Goal: Communication & Community: Share content

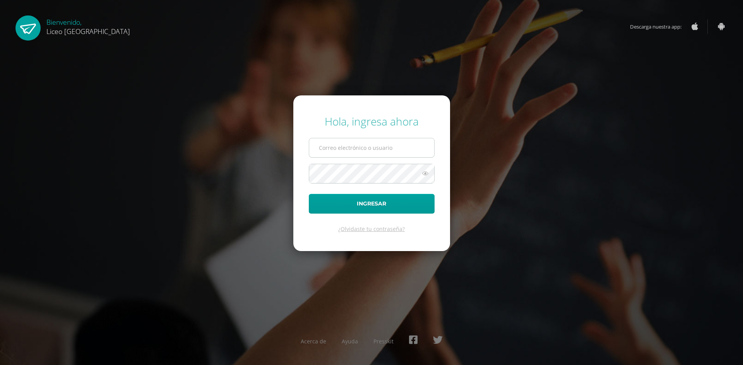
click at [359, 150] on input "text" at bounding box center [371, 147] width 125 height 19
type input "nanci.nunez@liceoguatemala.edu.gt"
click at [309, 194] on button "Ingresar" at bounding box center [372, 204] width 126 height 20
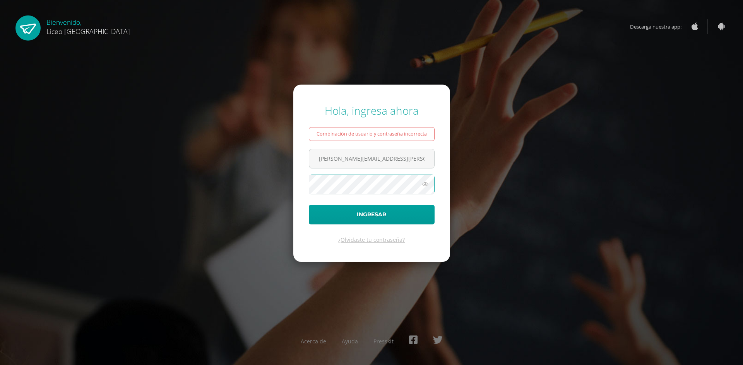
click at [309, 205] on button "Ingresar" at bounding box center [372, 215] width 126 height 20
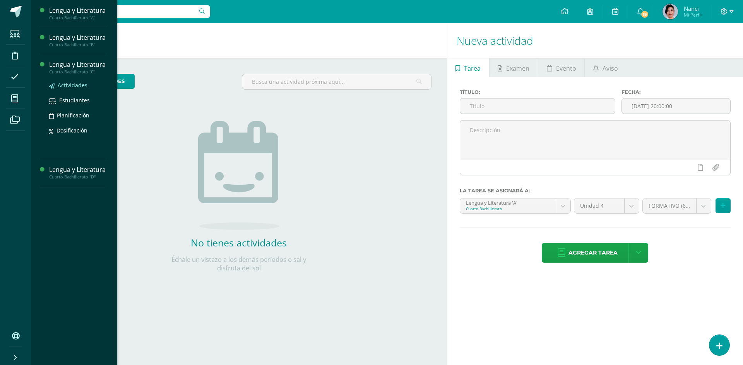
click at [76, 87] on span "Actividades" at bounding box center [73, 85] width 30 height 7
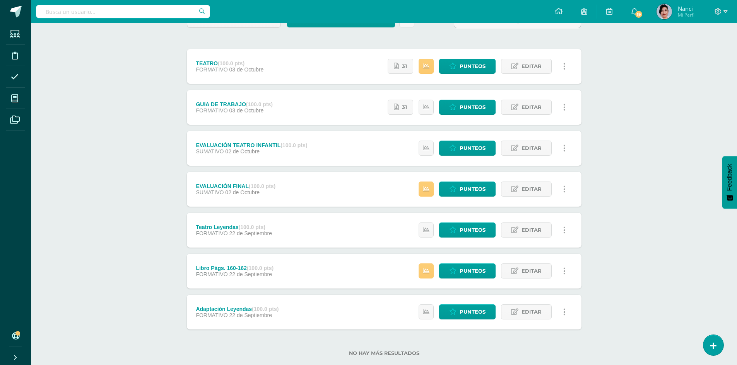
scroll to position [96, 0]
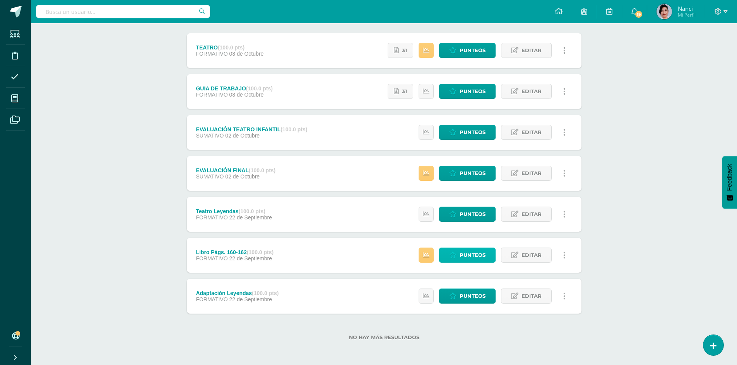
click at [475, 252] on span "Punteos" at bounding box center [472, 255] width 26 height 14
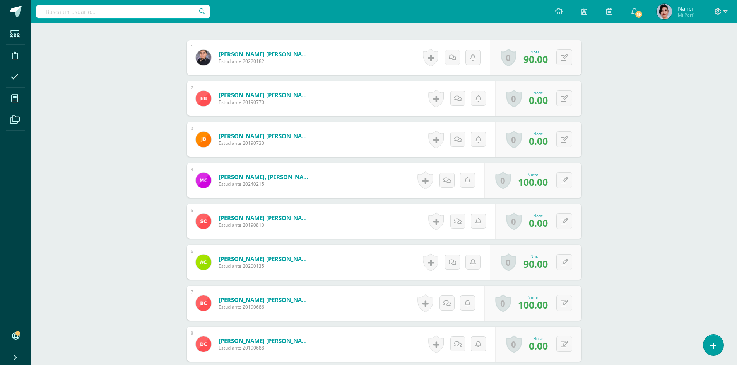
scroll to position [232, 0]
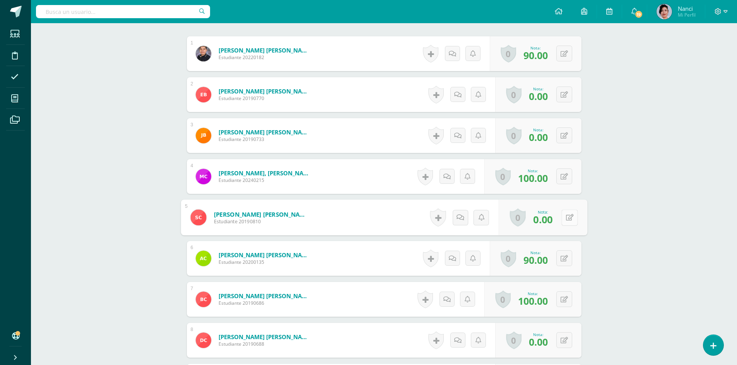
click at [566, 218] on icon at bounding box center [569, 217] width 8 height 7
type input "90"
click at [549, 220] on icon at bounding box center [548, 220] width 7 height 7
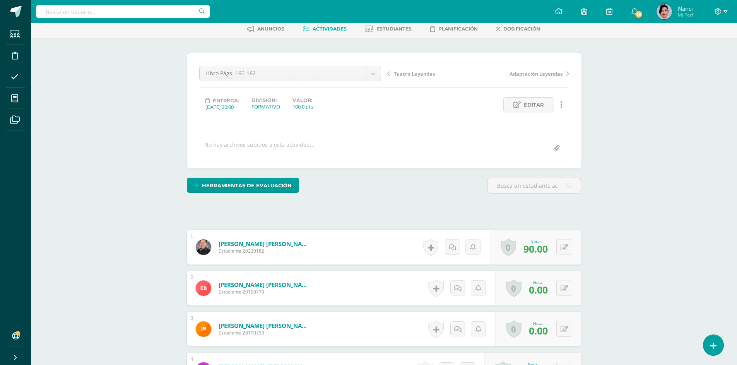
scroll to position [39, 0]
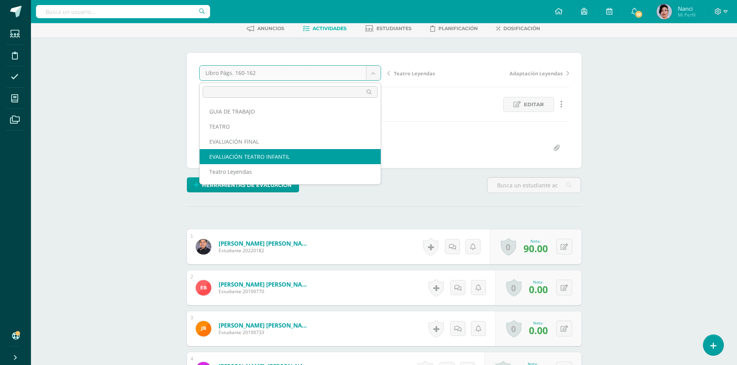
scroll to position [39, 0]
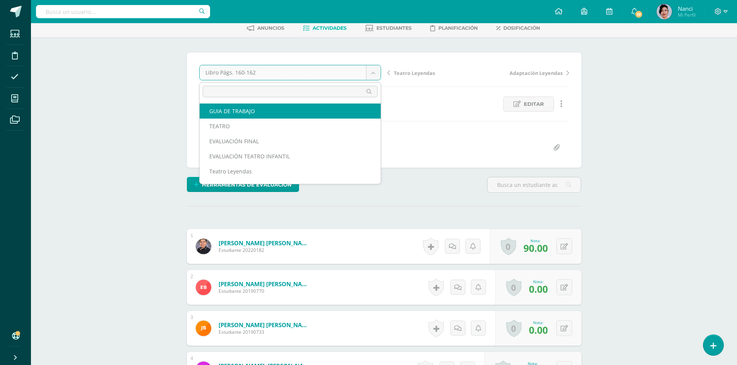
select select "/dashboard/teacher/grade-activity/227195/"
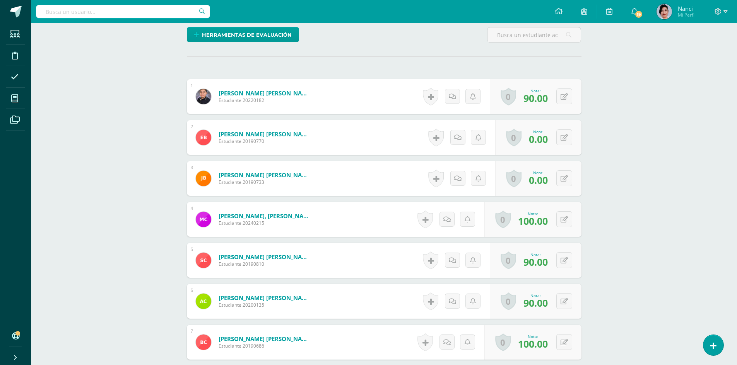
scroll to position [194, 0]
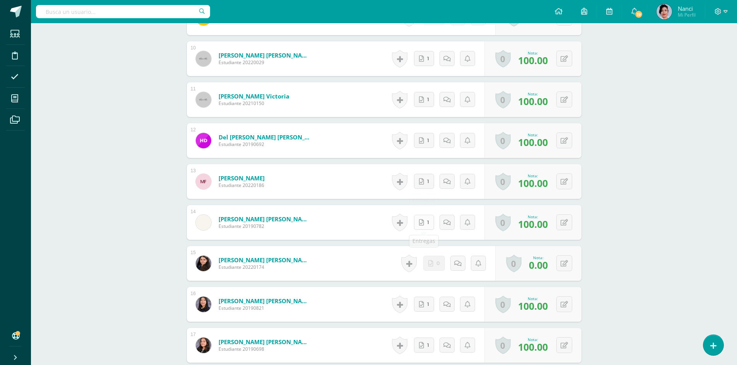
scroll to position [640, 0]
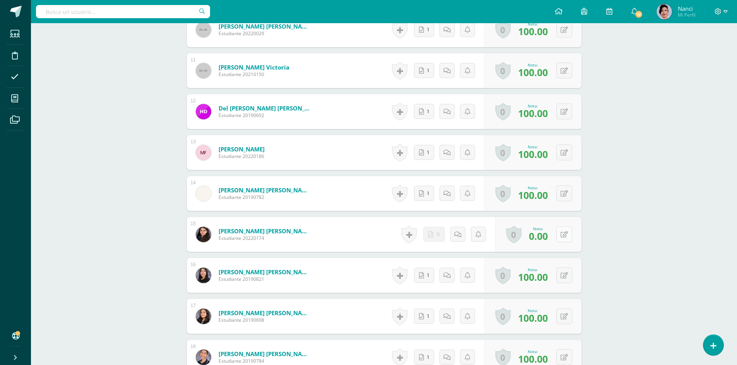
click at [562, 236] on button at bounding box center [564, 235] width 16 height 16
type input "90"
click at [549, 237] on icon at bounding box center [548, 237] width 7 height 7
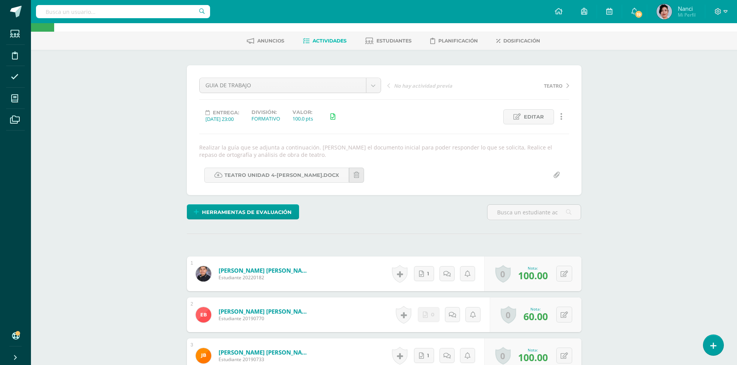
scroll to position [0, 0]
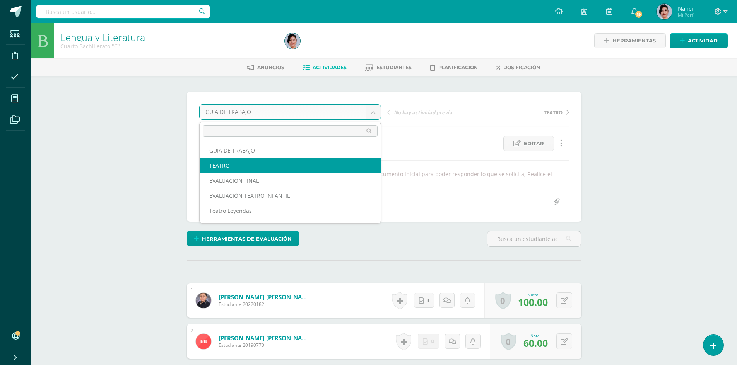
select select "/dashboard/teacher/grade-activity/227170/"
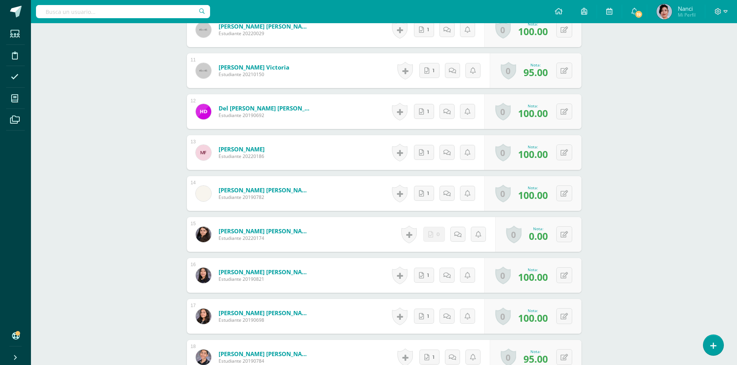
scroll to position [633, 0]
click at [566, 232] on icon at bounding box center [563, 234] width 7 height 7
type input "3"
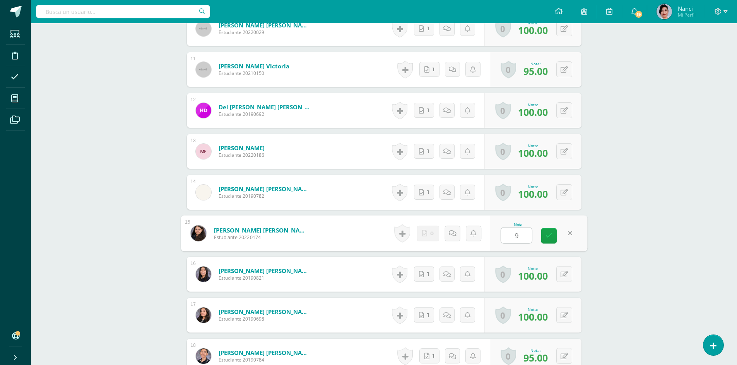
type input "90"
click at [547, 231] on link at bounding box center [548, 236] width 15 height 15
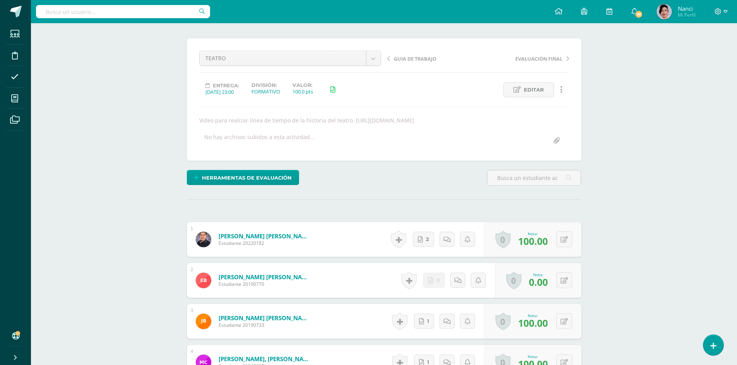
scroll to position [0, 0]
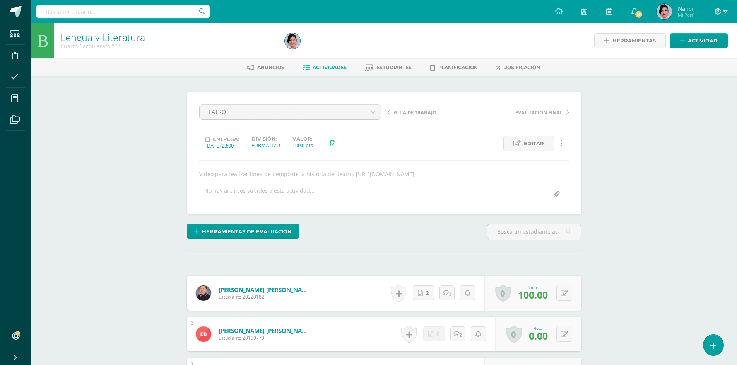
click at [326, 64] on link "Actividades" at bounding box center [325, 67] width 44 height 12
click at [327, 67] on span "Actividades" at bounding box center [330, 68] width 34 height 6
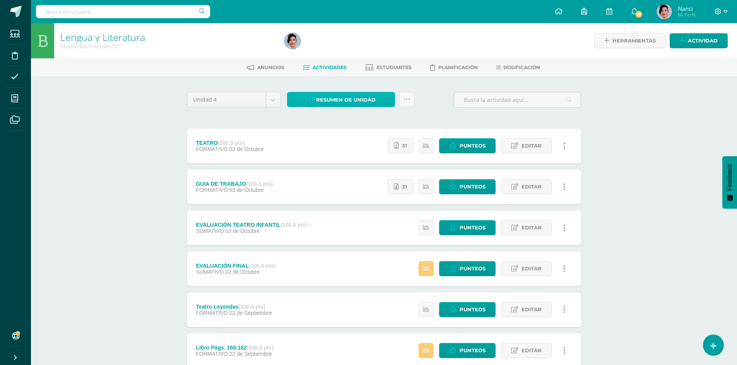
click at [359, 100] on span "Resumen de unidad" at bounding box center [346, 100] width 60 height 14
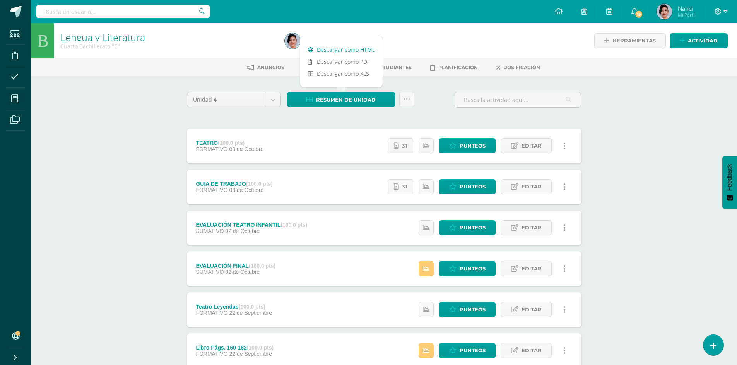
click at [365, 51] on link "Descargar como HTML" at bounding box center [341, 50] width 82 height 12
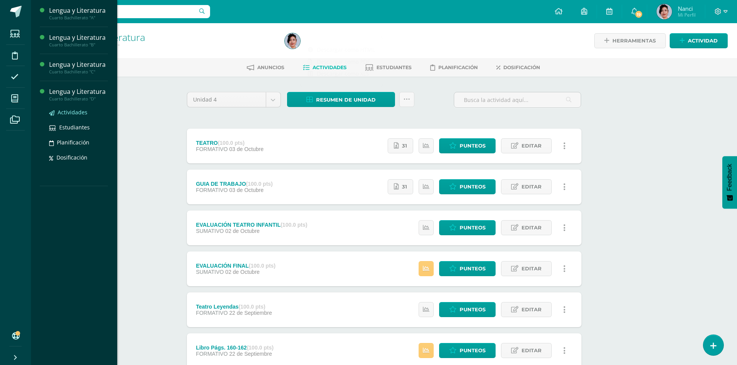
click at [70, 116] on span "Actividades" at bounding box center [73, 112] width 30 height 7
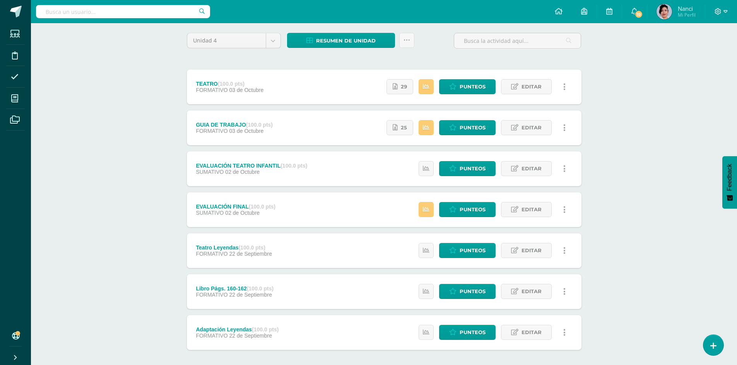
scroll to position [77, 0]
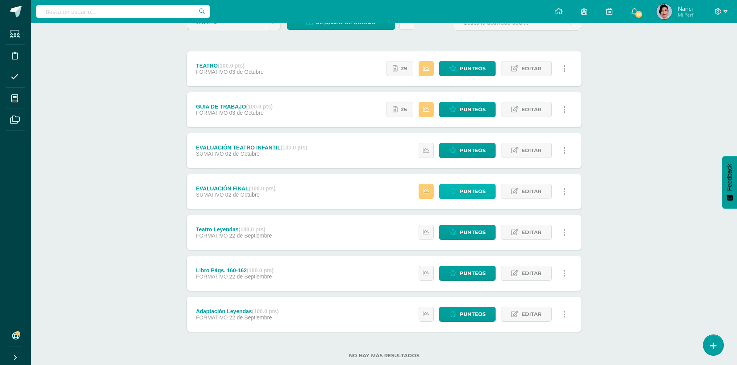
click at [480, 196] on span "Punteos" at bounding box center [472, 191] width 26 height 14
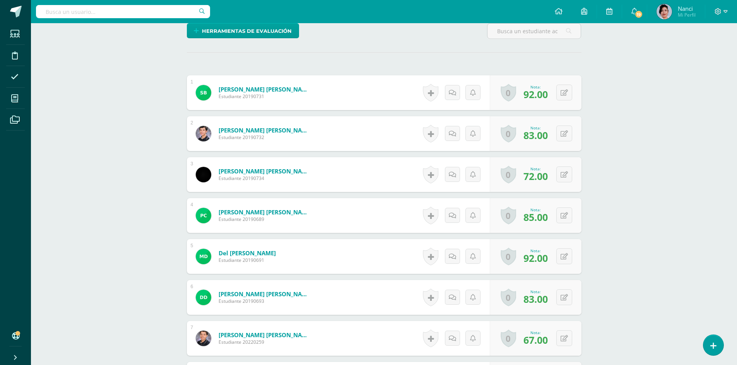
scroll to position [194, 0]
click at [564, 215] on button at bounding box center [564, 215] width 16 height 16
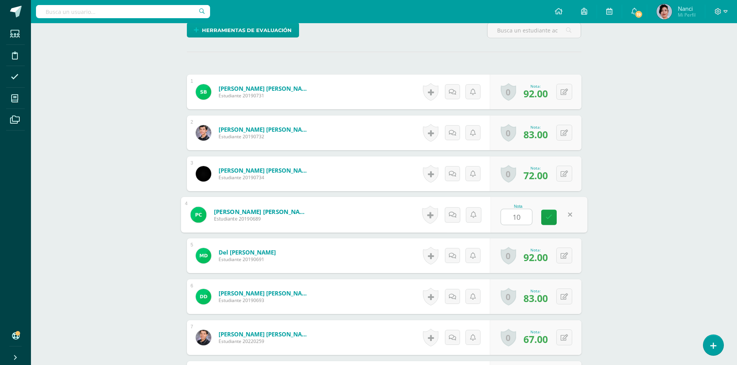
type input "100"
click at [548, 216] on icon at bounding box center [548, 217] width 7 height 7
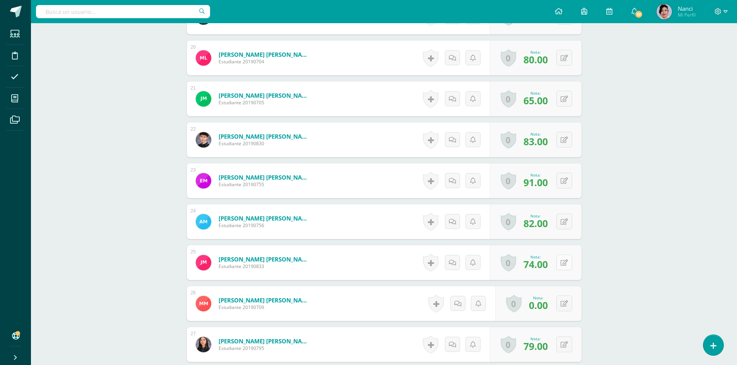
scroll to position [1008, 0]
click at [565, 264] on button at bounding box center [569, 262] width 16 height 16
type input "89"
click at [547, 266] on icon at bounding box center [548, 265] width 7 height 7
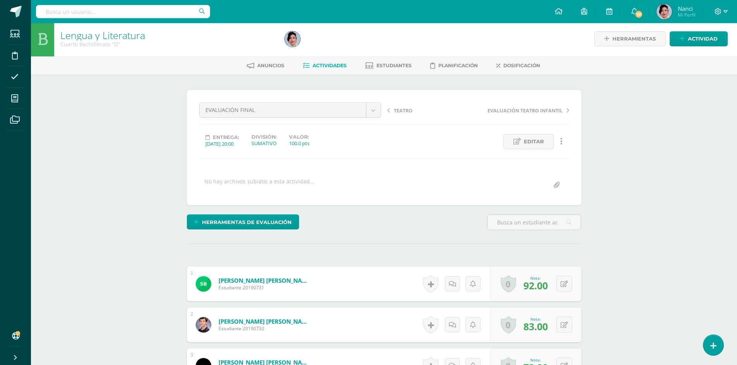
scroll to position [0, 0]
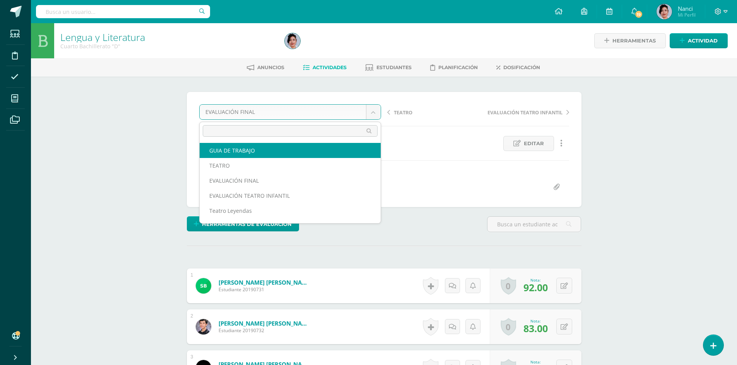
select select "/dashboard/teacher/grade-activity/227194/"
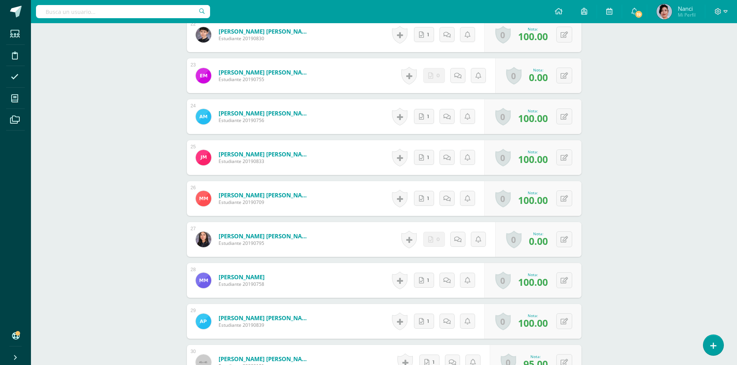
scroll to position [1127, 0]
click at [567, 238] on icon at bounding box center [569, 239] width 8 height 7
type input "90"
click at [551, 243] on icon at bounding box center [548, 242] width 7 height 7
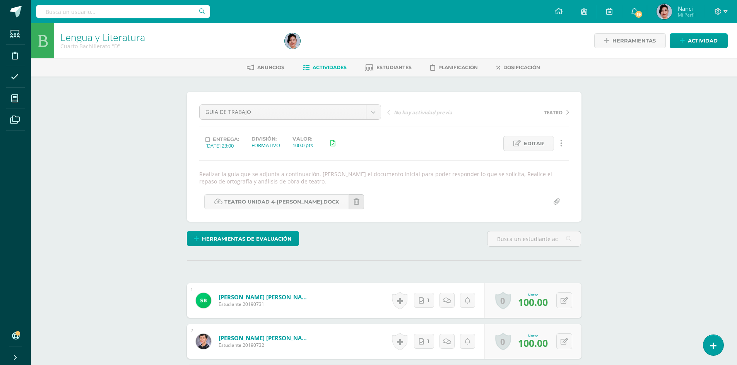
scroll to position [0, 0]
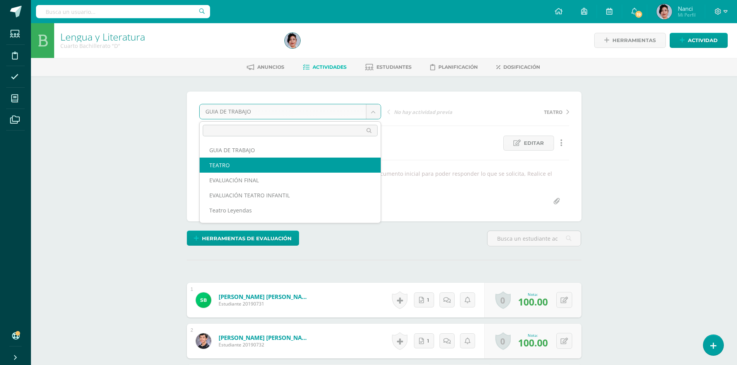
select select "/dashboard/teacher/grade-activity/227169/"
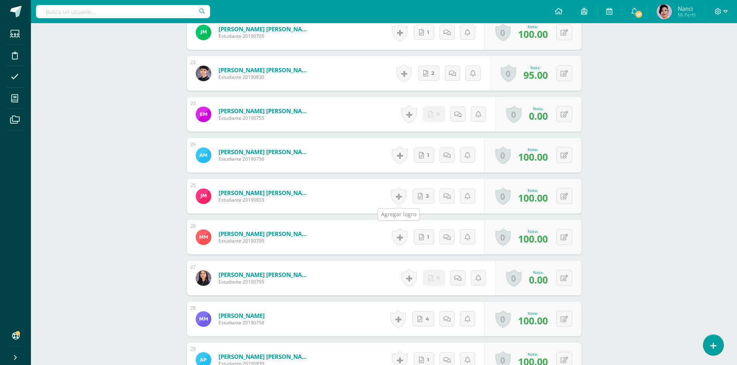
scroll to position [1081, 0]
click at [563, 280] on button at bounding box center [569, 278] width 16 height 16
type input "90"
click at [548, 280] on icon at bounding box center [548, 280] width 7 height 7
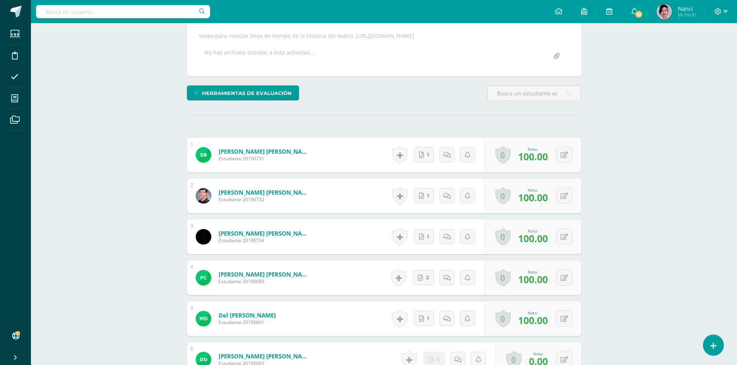
scroll to position [0, 0]
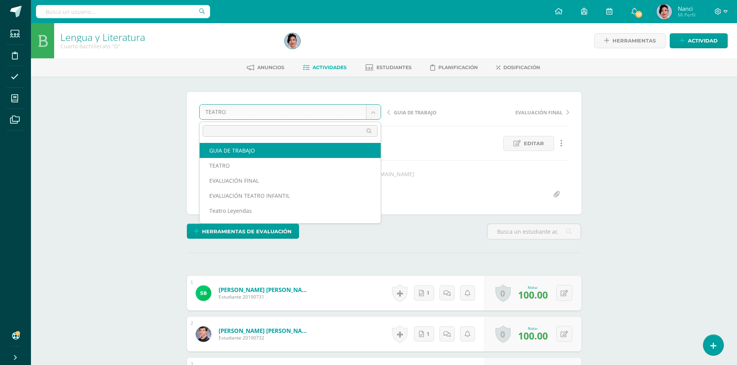
select select "/dashboard/teacher/grade-activity/227194/"
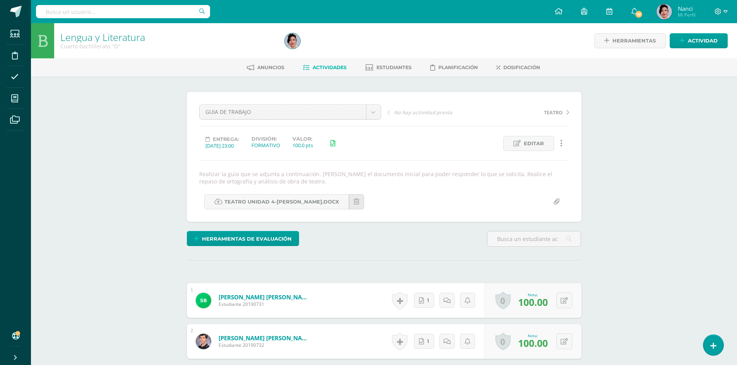
click at [327, 68] on span "Actividades" at bounding box center [330, 68] width 34 height 6
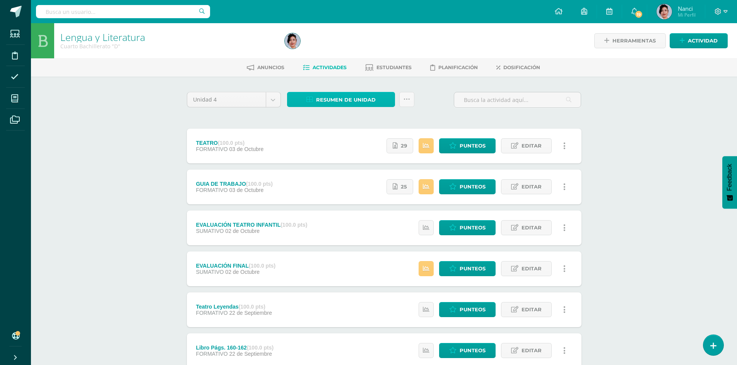
click at [343, 97] on span "Resumen de unidad" at bounding box center [346, 100] width 60 height 14
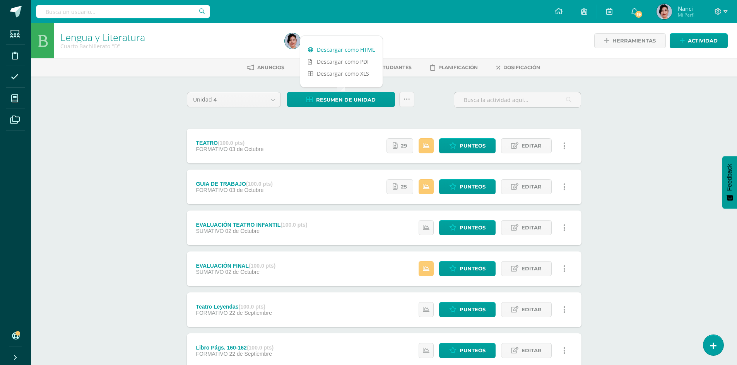
click at [352, 49] on link "Descargar como HTML" at bounding box center [341, 50] width 82 height 12
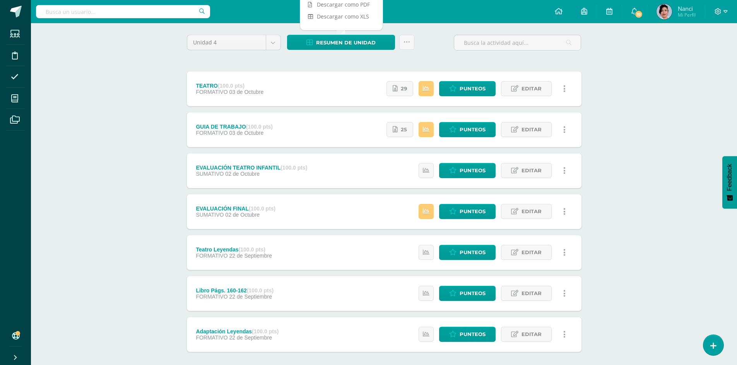
scroll to position [77, 0]
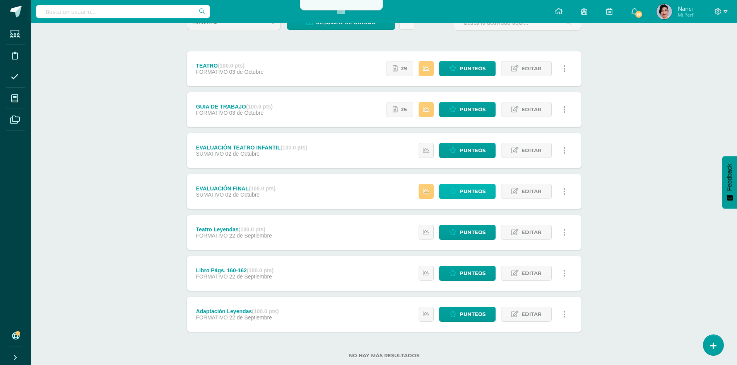
click at [459, 188] on link "Punteos" at bounding box center [467, 191] width 56 height 15
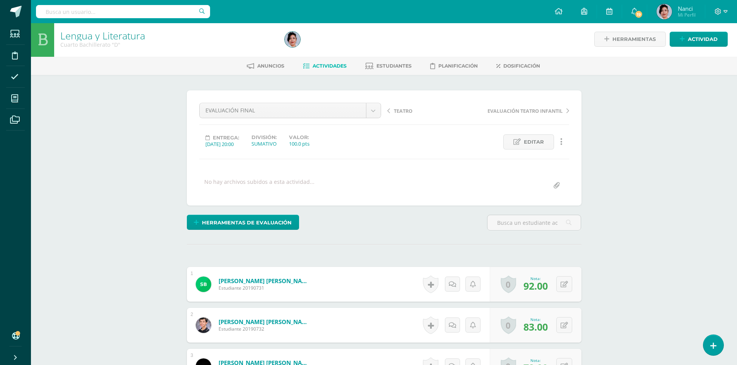
scroll to position [2, 0]
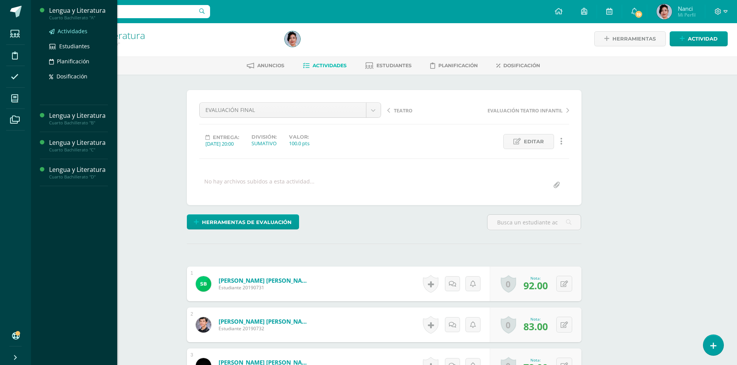
click at [67, 31] on span "Actividades" at bounding box center [73, 30] width 30 height 7
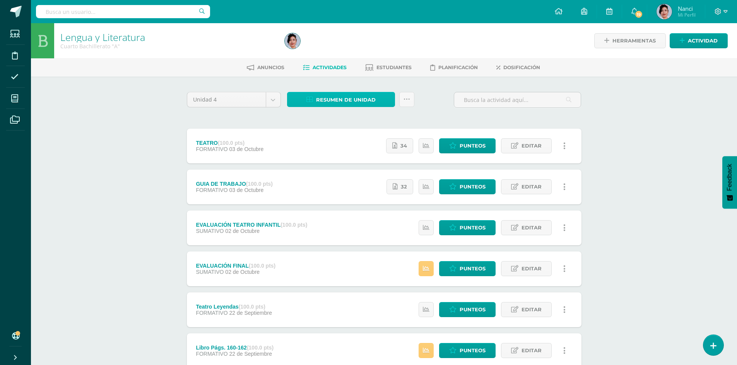
click at [342, 98] on span "Resumen de unidad" at bounding box center [346, 100] width 60 height 14
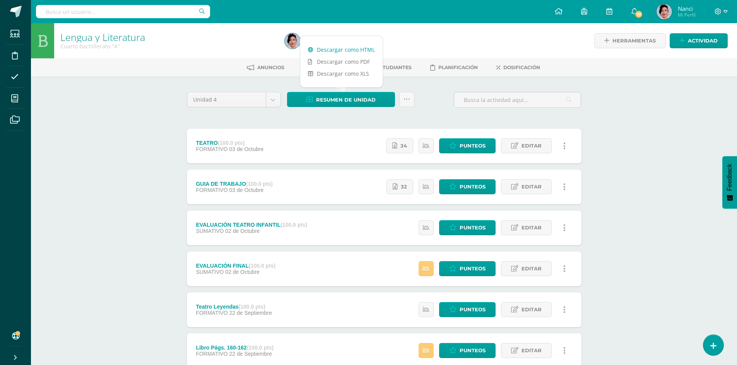
click at [345, 49] on link "Descargar como HTML" at bounding box center [341, 50] width 82 height 12
click at [722, 11] on span at bounding box center [720, 11] width 13 height 9
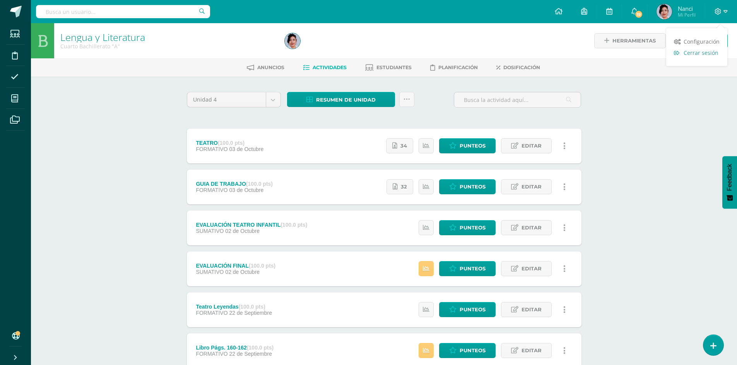
click at [686, 54] on span "Cerrar sesión" at bounding box center [700, 52] width 35 height 7
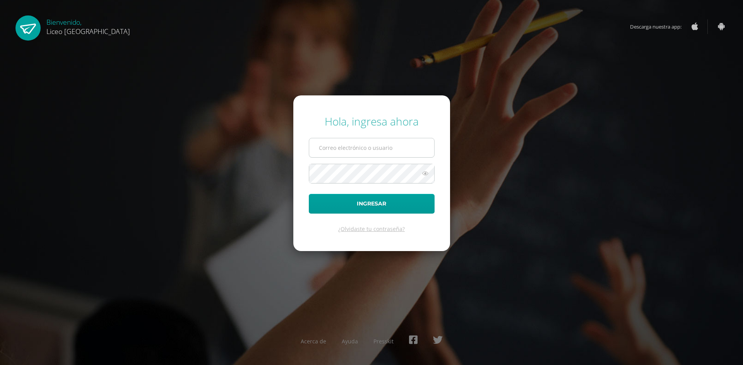
click at [386, 151] on input "text" at bounding box center [371, 147] width 125 height 19
type input "nanci.nunez@liceoguatemala.edu.gt"
click at [309, 194] on button "Ingresar" at bounding box center [372, 204] width 126 height 20
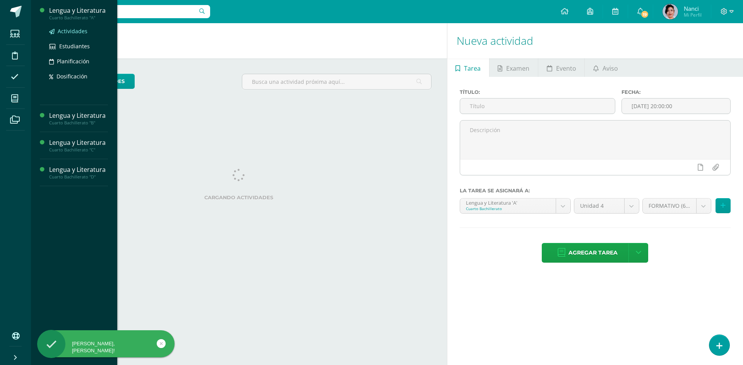
click at [71, 30] on span "Actividades" at bounding box center [73, 30] width 30 height 7
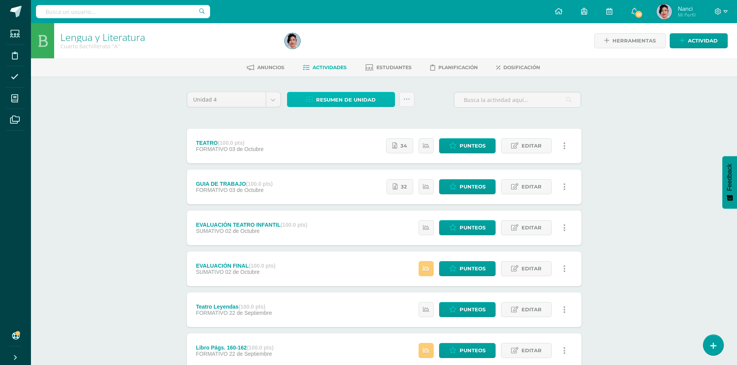
click at [347, 100] on span "Resumen de unidad" at bounding box center [346, 100] width 60 height 14
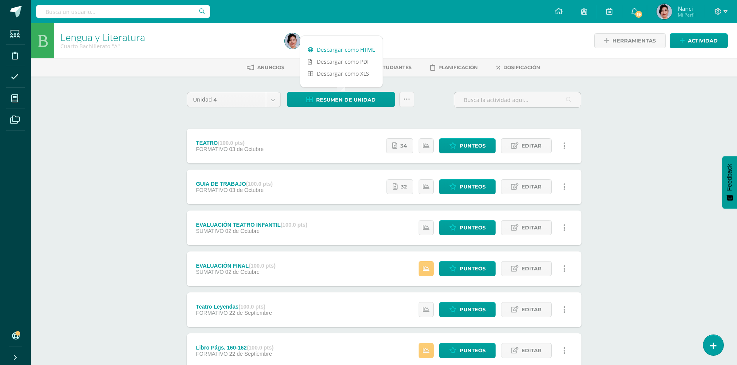
click at [361, 48] on link "Descargar como HTML" at bounding box center [341, 50] width 82 height 12
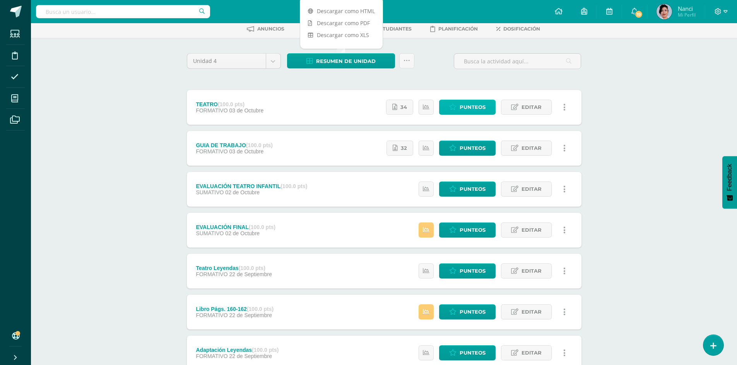
click at [473, 108] on span "Punteos" at bounding box center [472, 107] width 26 height 14
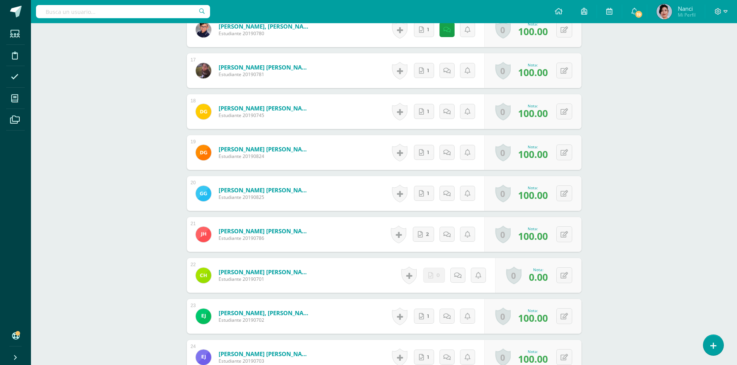
scroll to position [904, 0]
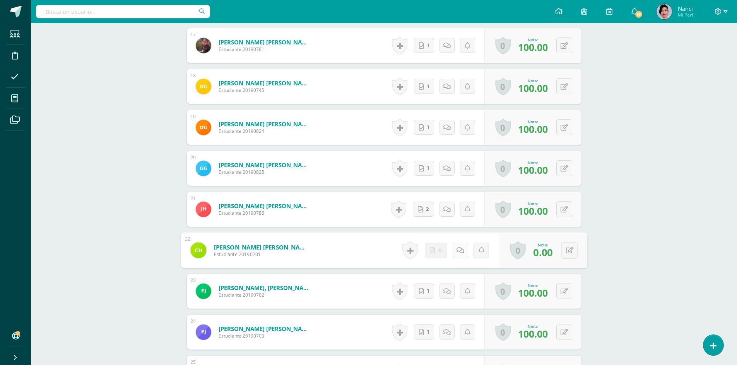
click at [458, 250] on icon at bounding box center [460, 250] width 8 height 7
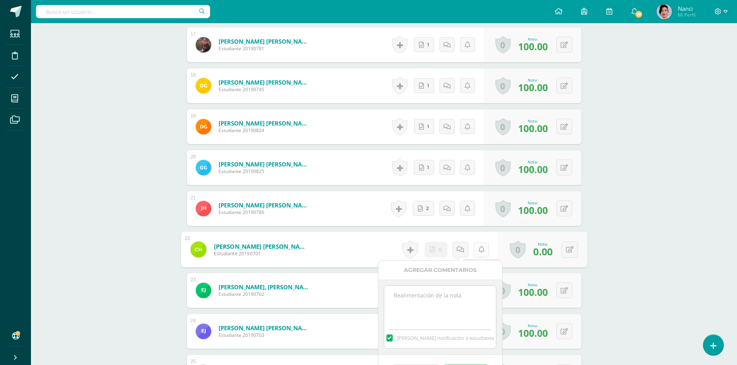
click at [483, 249] on link at bounding box center [480, 249] width 15 height 15
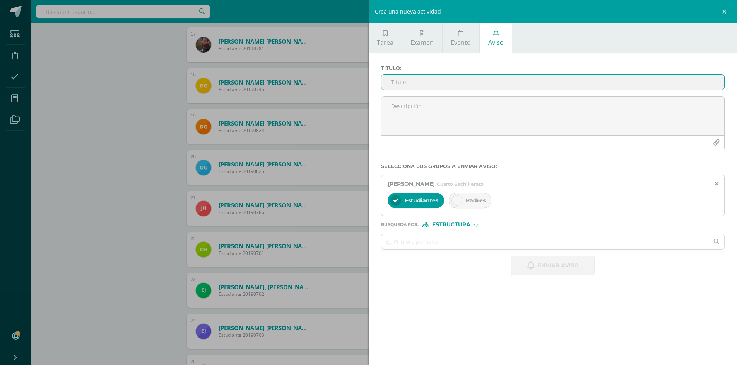
click at [413, 77] on input "Titulo :" at bounding box center [552, 82] width 343 height 15
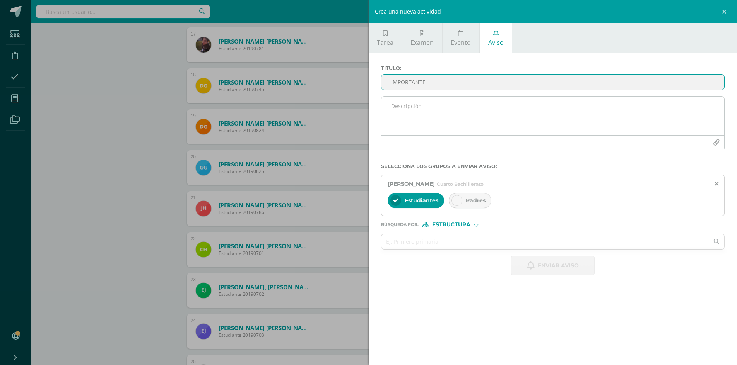
type input "IMPORTANTE"
click at [407, 104] on textarea at bounding box center [552, 116] width 343 height 39
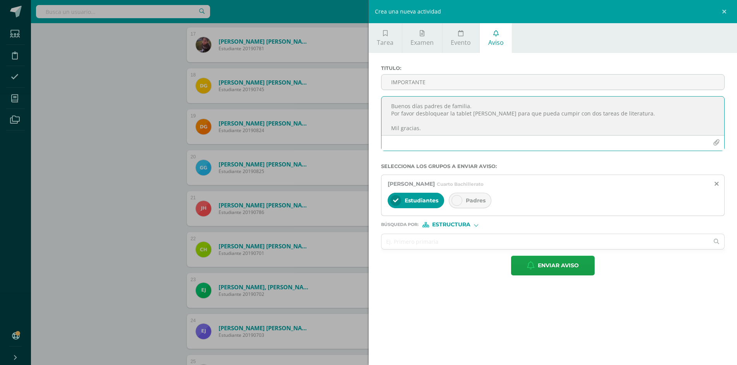
click at [632, 113] on textarea "Buenos días padres de familia. Por favor desbloquear la tablet [PERSON_NAME] pa…" at bounding box center [552, 116] width 343 height 39
click at [554, 115] on textarea "Buenos días padres de familia. Por favor desbloquear la tablet [PERSON_NAME] pa…" at bounding box center [552, 116] width 343 height 39
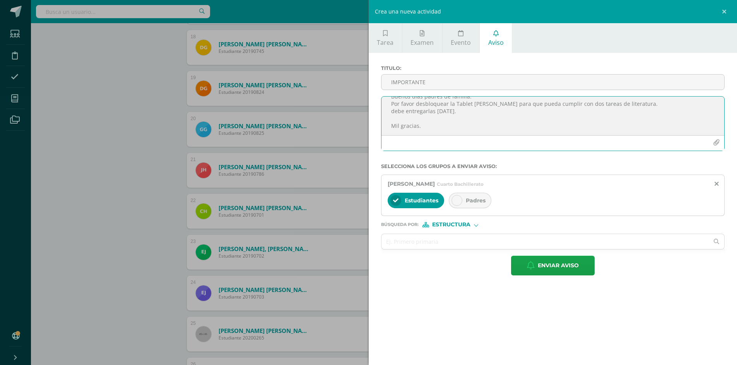
scroll to position [943, 0]
type textarea "Buenos días padres de familia. Por favor desbloquear la Tablet [PERSON_NAME] pa…"
click at [457, 202] on icon at bounding box center [456, 200] width 5 height 5
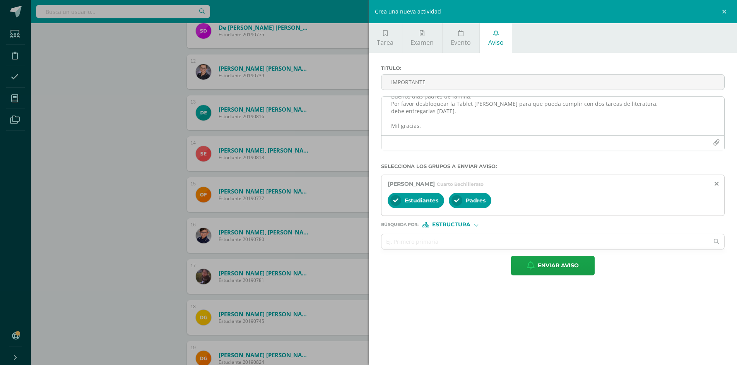
scroll to position [0, 0]
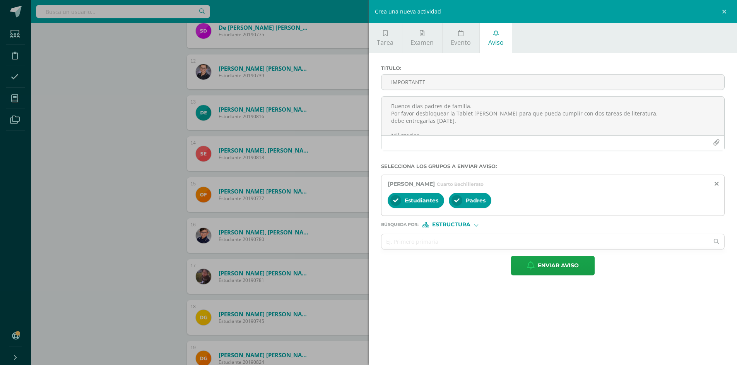
click at [475, 226] on div at bounding box center [475, 225] width 3 height 3
click at [446, 243] on span "Persona" at bounding box center [454, 245] width 28 height 4
click at [416, 243] on input "text" at bounding box center [545, 241] width 328 height 15
type input "nanci"
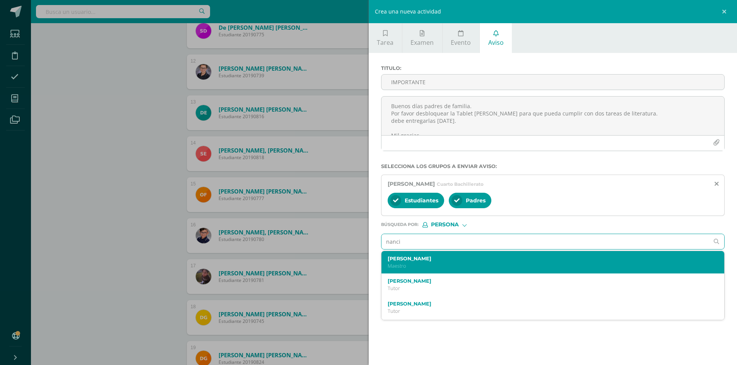
click at [403, 260] on label "[PERSON_NAME]" at bounding box center [546, 259] width 316 height 6
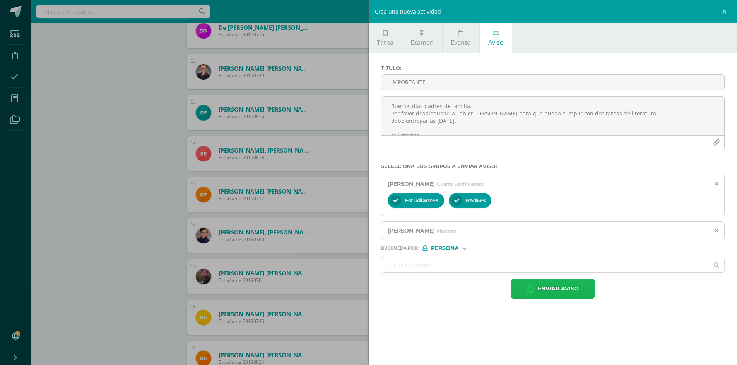
click at [553, 292] on span "Enviar aviso" at bounding box center [558, 289] width 41 height 19
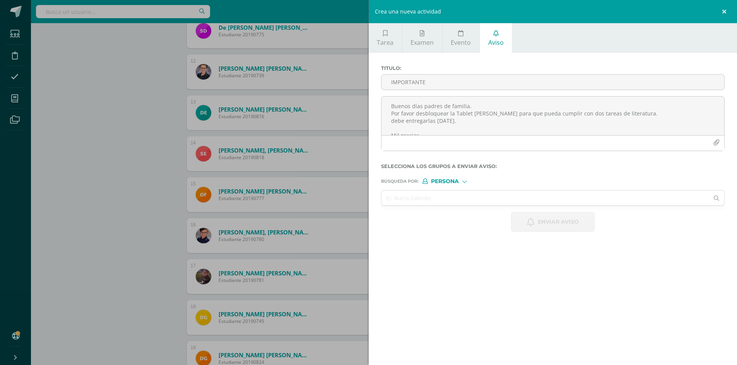
click at [724, 11] on link at bounding box center [725, 11] width 23 height 23
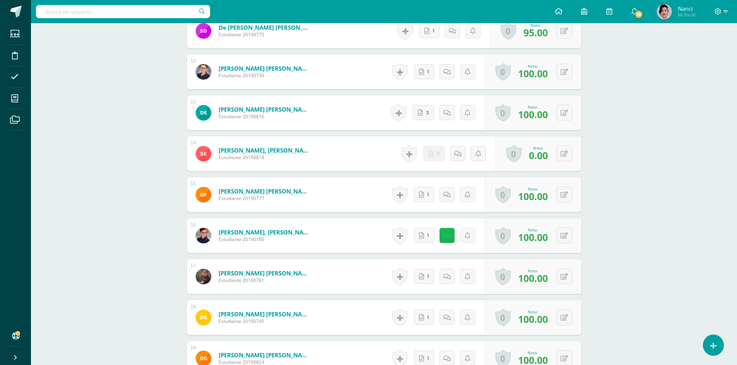
click at [447, 237] on icon at bounding box center [446, 236] width 7 height 7
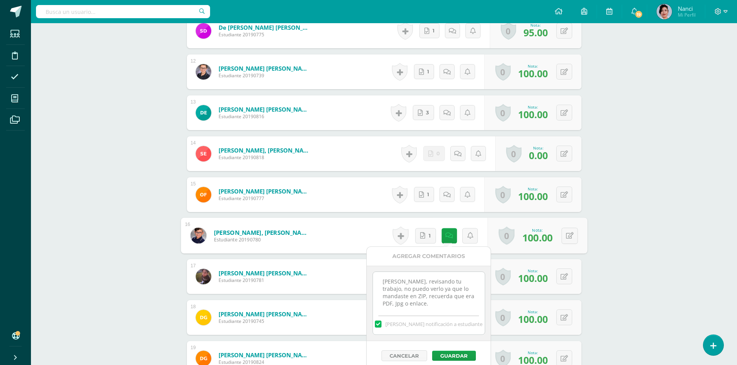
click at [343, 193] on form "[PERSON_NAME] [PERSON_NAME] Estudiante 20190777 Nota 100.00 0 [GEOGRAPHIC_DATA]…" at bounding box center [384, 195] width 395 height 35
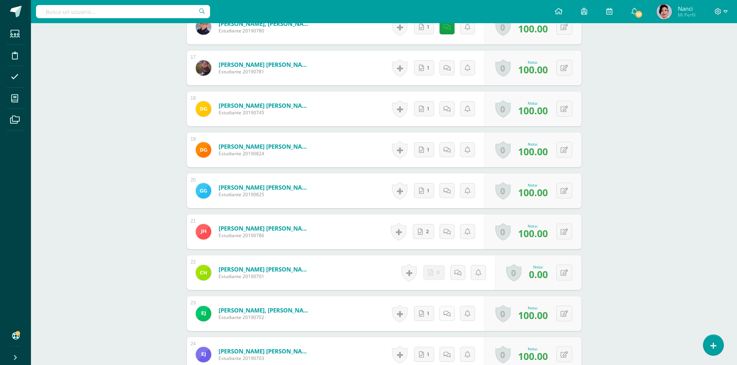
scroll to position [905, 0]
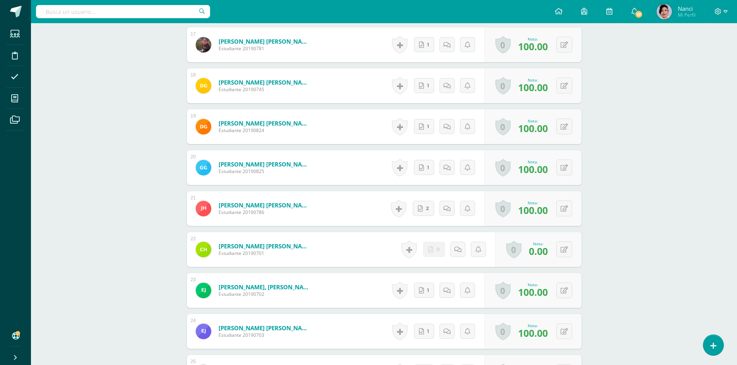
click at [315, 237] on div "[PERSON_NAME] [PERSON_NAME] Estudiante 20190701" at bounding box center [254, 249] width 134 height 35
click at [725, 9] on icon at bounding box center [725, 11] width 4 height 7
click at [697, 55] on span "Cerrar sesión" at bounding box center [700, 52] width 35 height 7
